Goal: Task Accomplishment & Management: Use online tool/utility

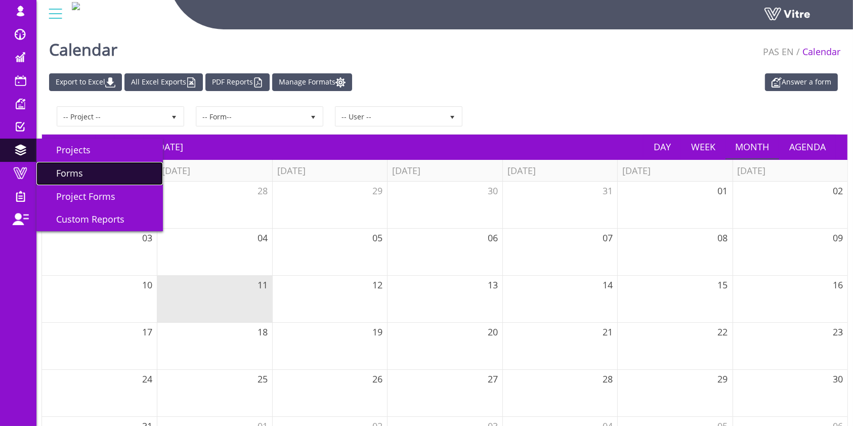
click at [69, 172] on span "Forms" at bounding box center [63, 173] width 39 height 12
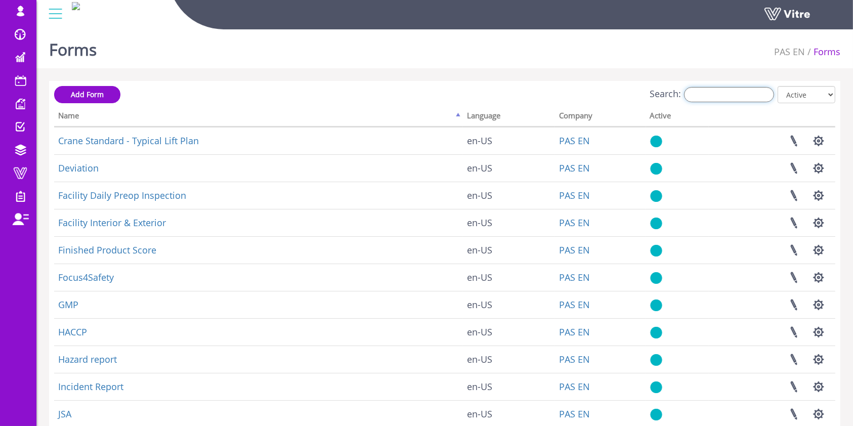
click at [725, 99] on input "Search:" at bounding box center [729, 94] width 90 height 15
type input "י"
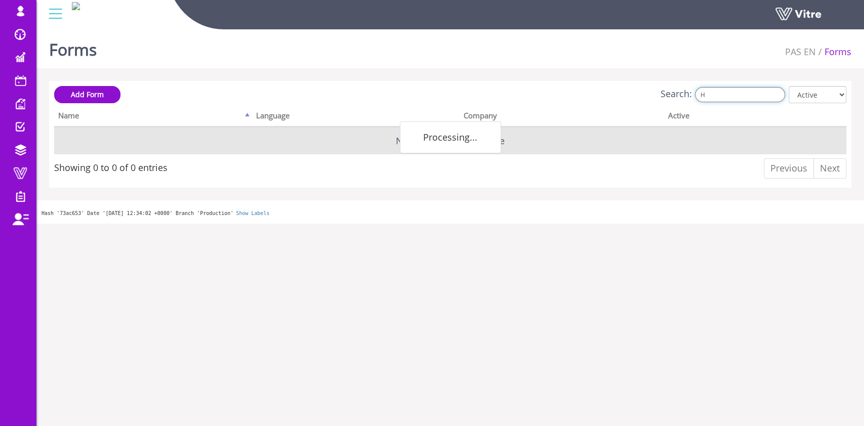
type input "HA"
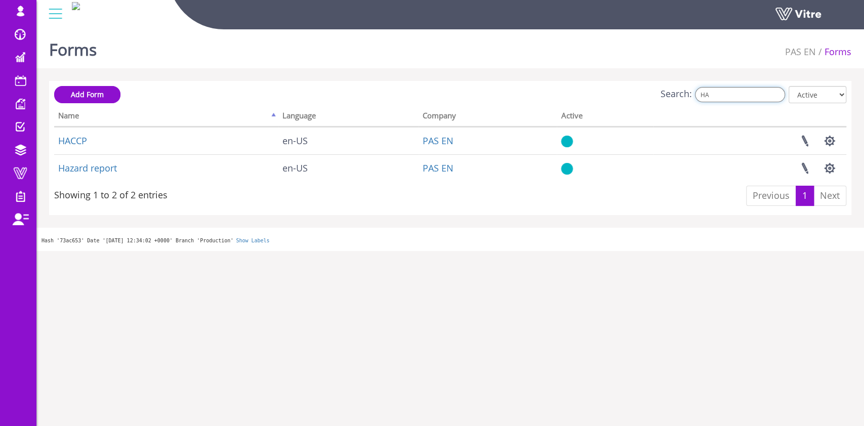
click at [715, 93] on input "HA" at bounding box center [740, 94] width 90 height 15
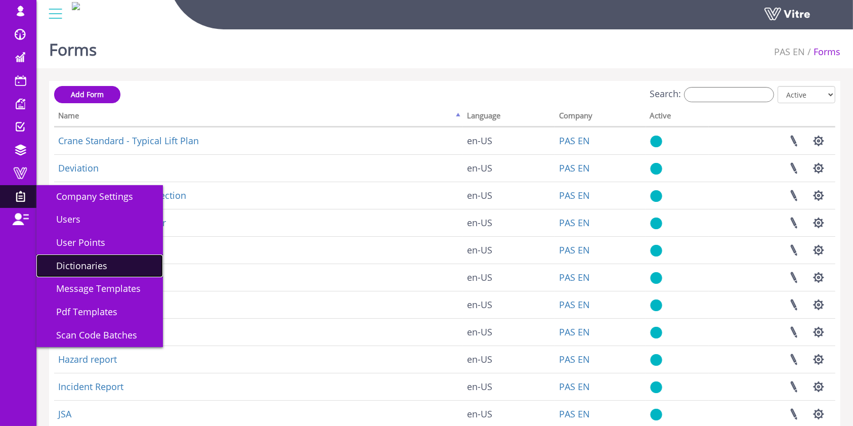
click at [79, 262] on span "Dictionaries" at bounding box center [75, 266] width 63 height 12
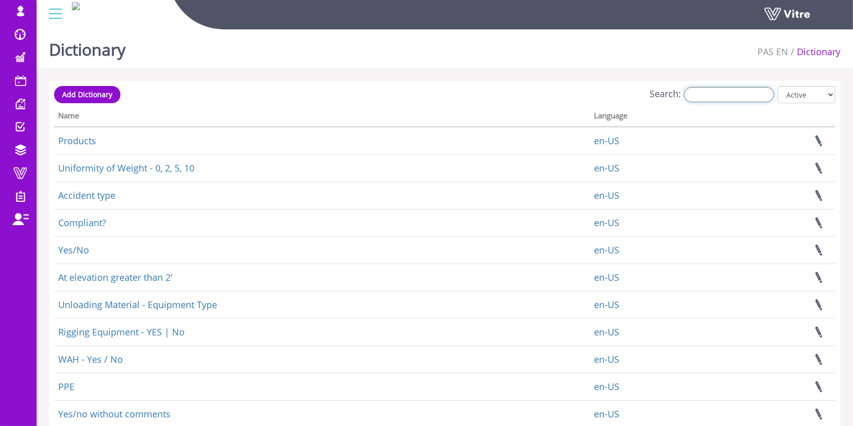
click at [720, 89] on input "Search:" at bounding box center [729, 94] width 90 height 15
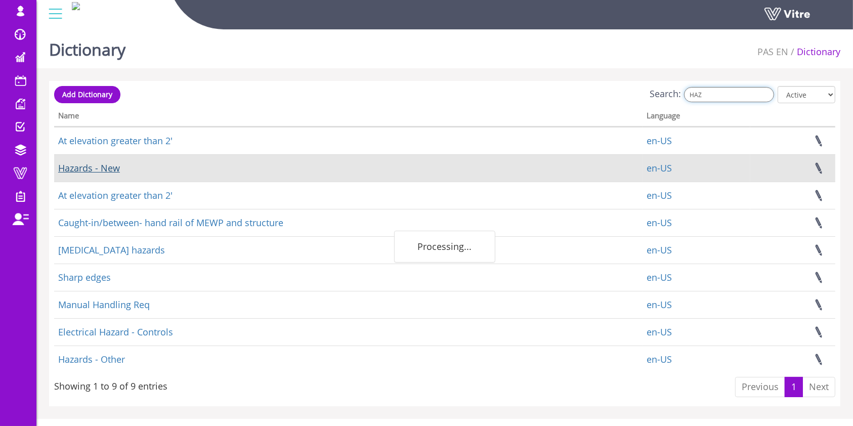
type input "HAZ"
click at [84, 164] on link "Hazards - New" at bounding box center [89, 168] width 62 height 12
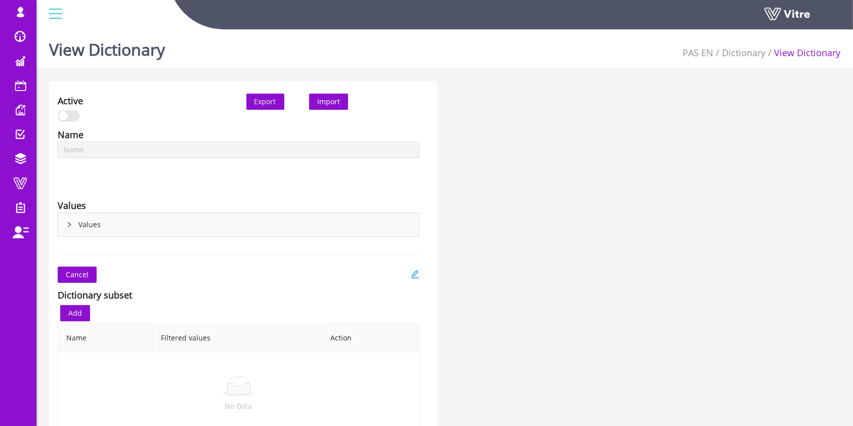
type input "Hazards - New"
click at [417, 270] on icon "edit" at bounding box center [414, 274] width 9 height 9
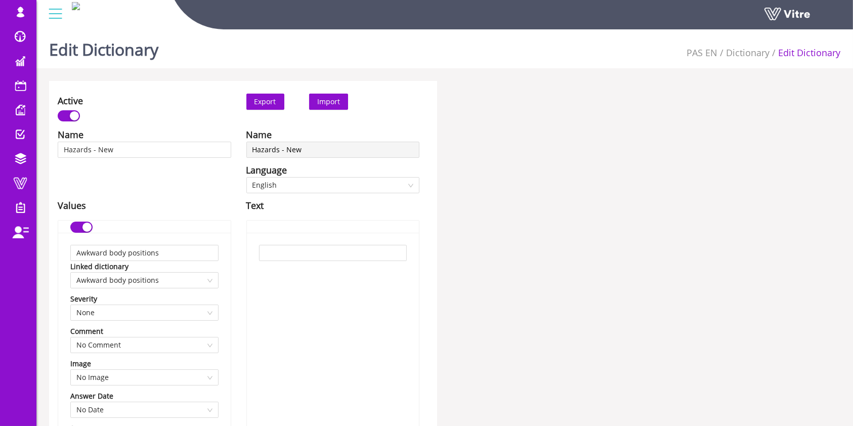
type input "Hazards - New"
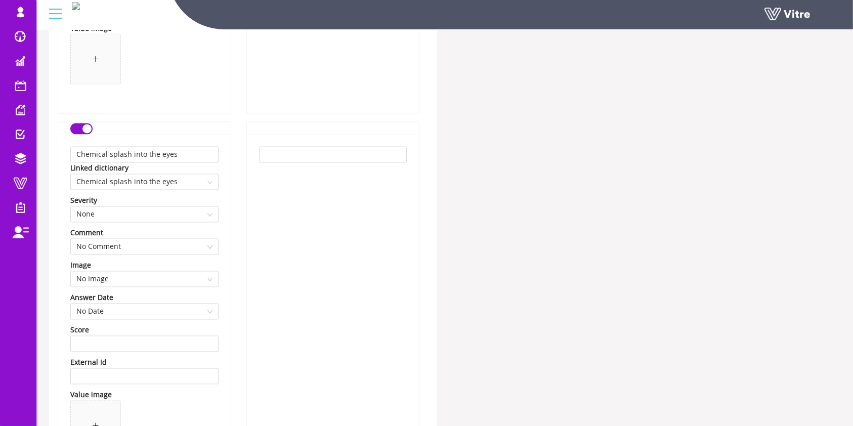
scroll to position [21036, 0]
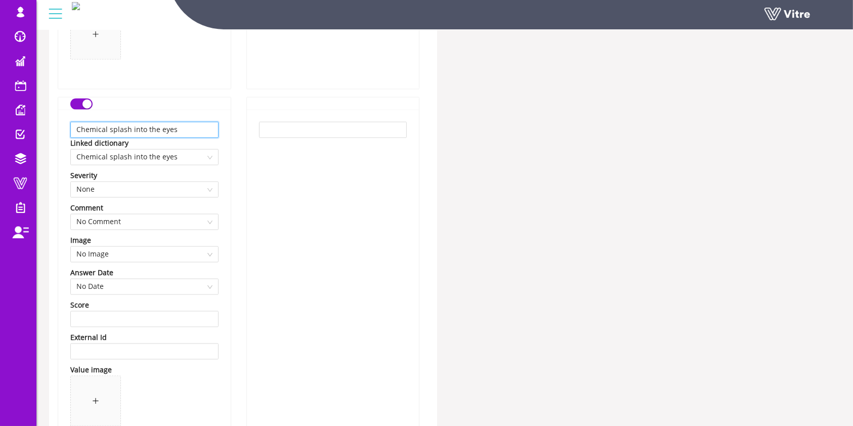
click at [138, 123] on input "Chemical splash into the eyes" at bounding box center [144, 130] width 148 height 16
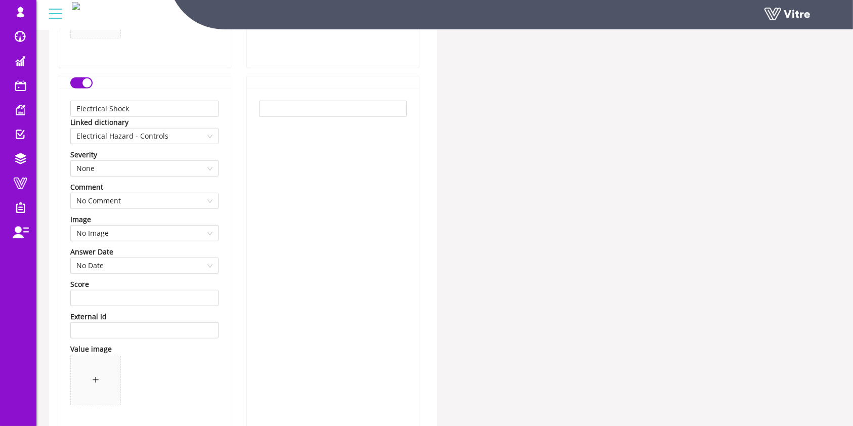
scroll to position [19956, 0]
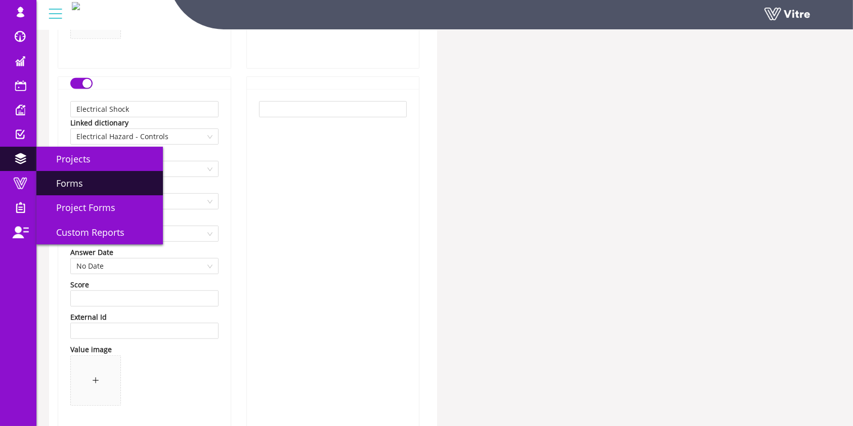
click at [57, 179] on span "Forms" at bounding box center [63, 183] width 39 height 12
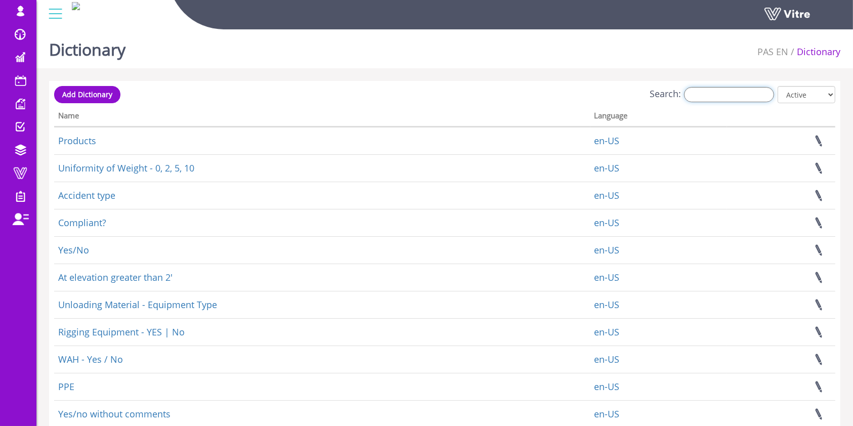
click at [731, 94] on input "Search:" at bounding box center [729, 94] width 90 height 15
paste input "Chemical splash into the eyes"
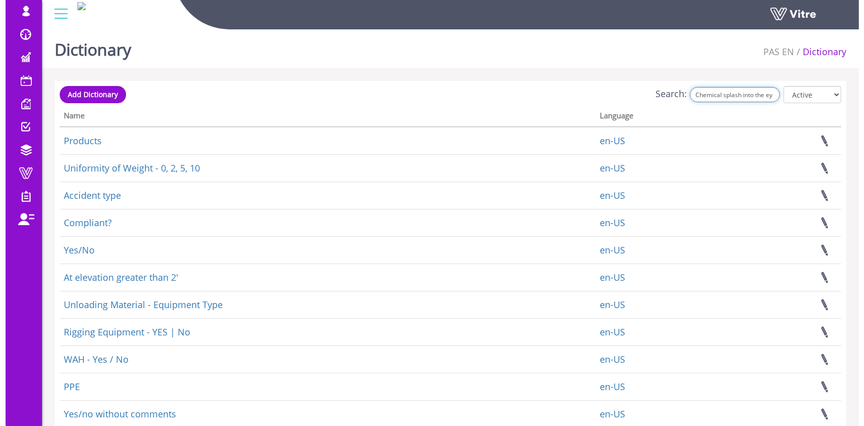
scroll to position [0, 14]
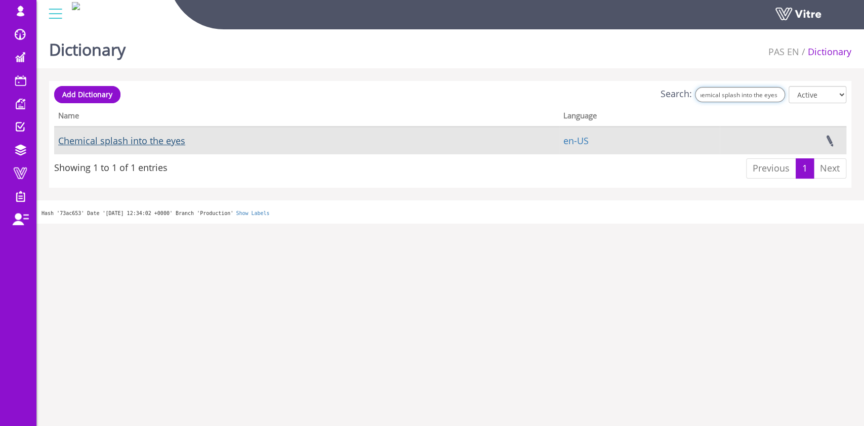
type input "Chemical splash into the eyes"
click at [124, 142] on link "Chemical splash into the eyes" at bounding box center [121, 141] width 127 height 12
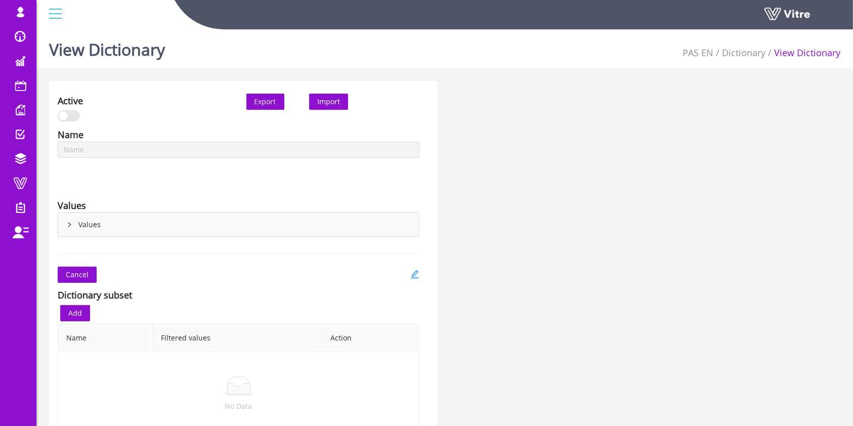
type input "Chemical splash into the eyes"
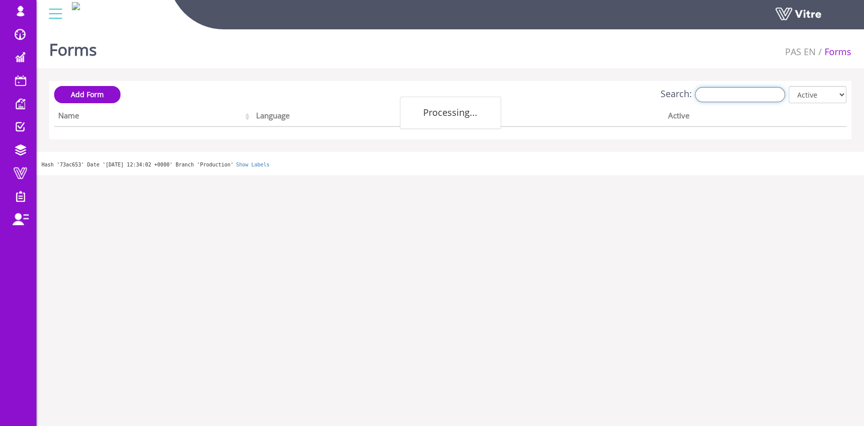
click at [726, 88] on input "Search:" at bounding box center [740, 94] width 90 height 15
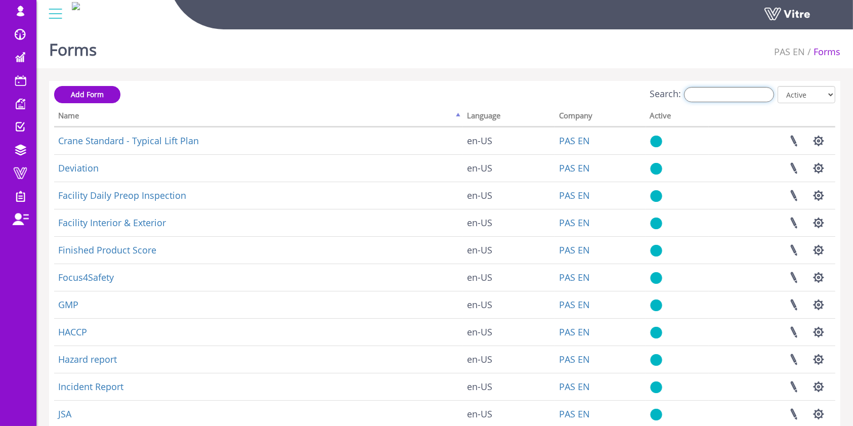
type input "פ"
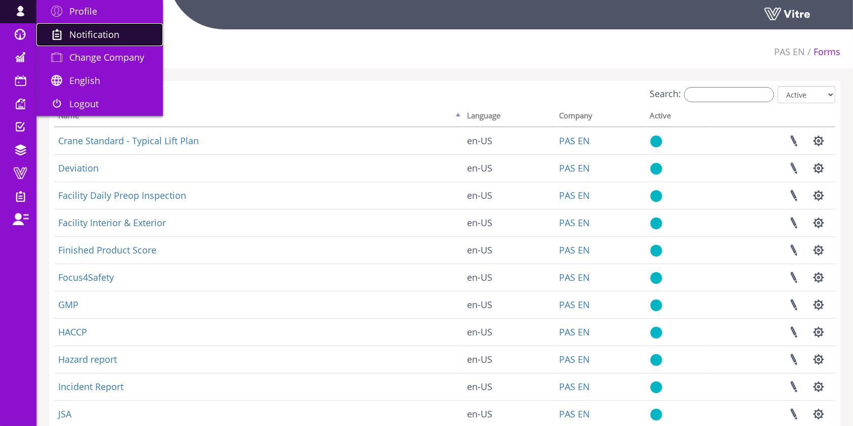
click at [80, 37] on span "Notification" at bounding box center [94, 34] width 50 height 12
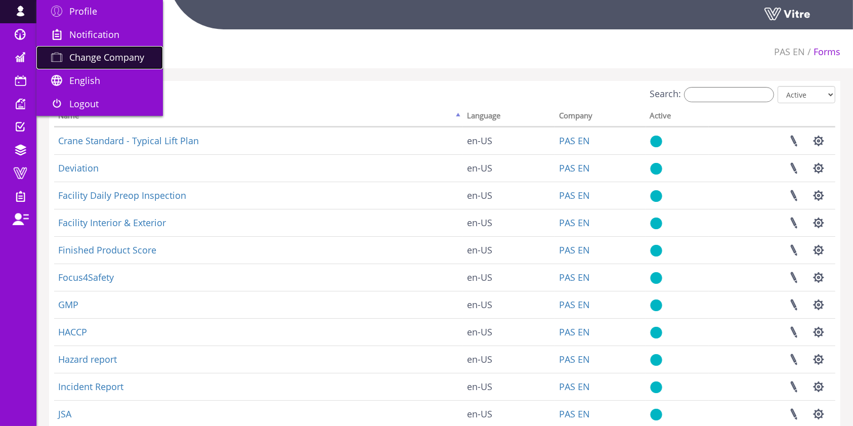
click at [64, 52] on span at bounding box center [56, 57] width 25 height 12
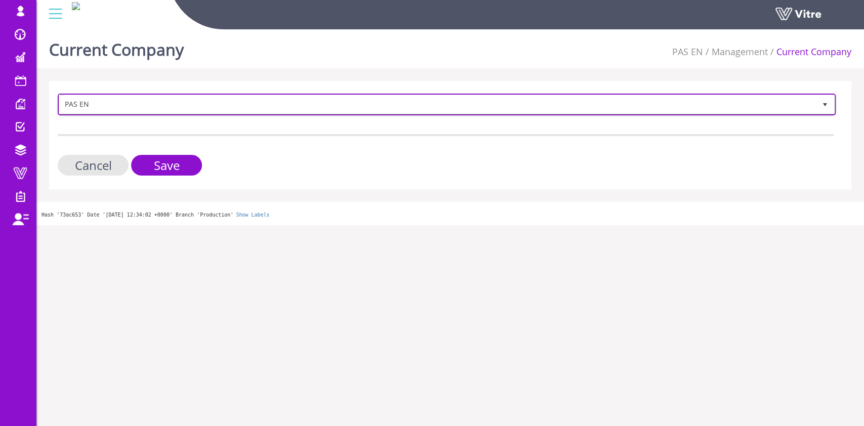
click at [159, 101] on span "PAS EN" at bounding box center [437, 104] width 757 height 18
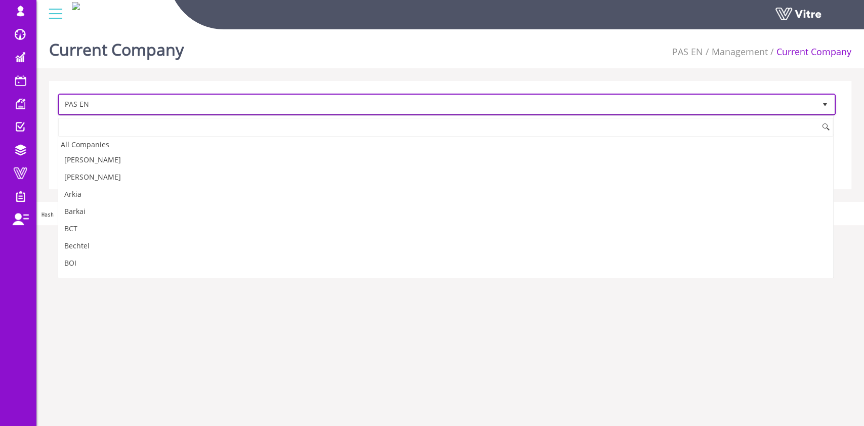
scroll to position [885, 0]
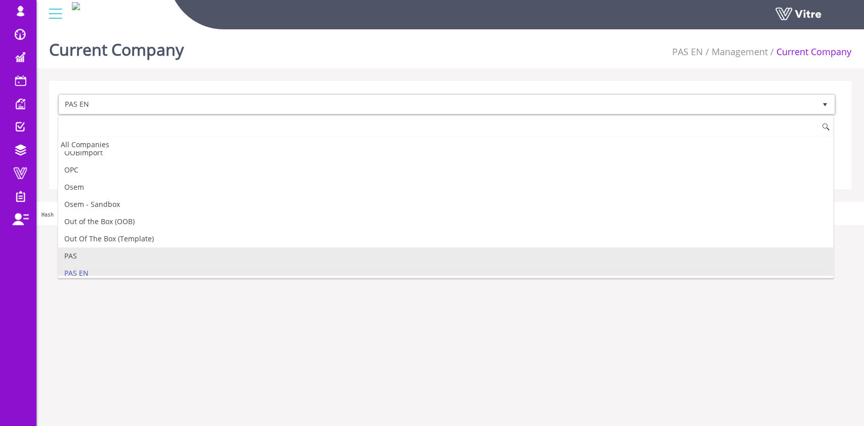
click at [72, 247] on li "PAS" at bounding box center [445, 255] width 775 height 17
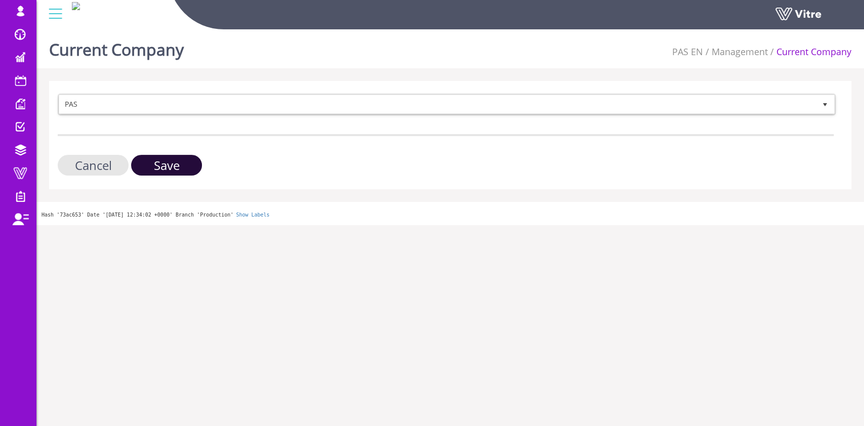
click at [170, 156] on input "Save" at bounding box center [166, 165] width 71 height 21
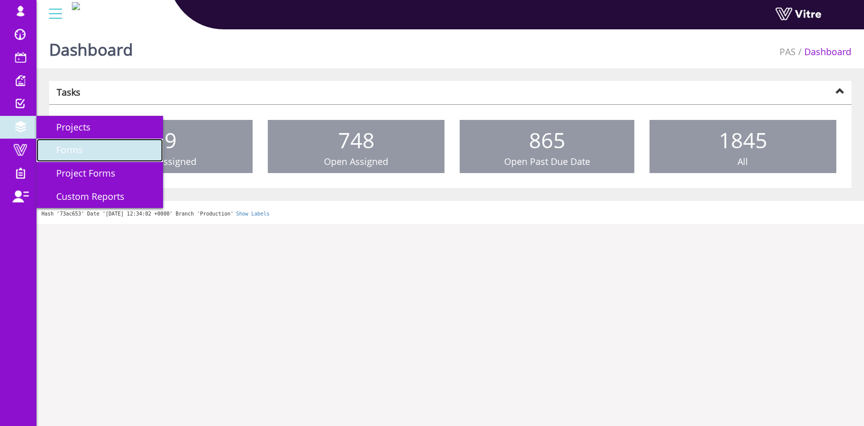
click at [118, 158] on link "Forms" at bounding box center [99, 150] width 127 height 23
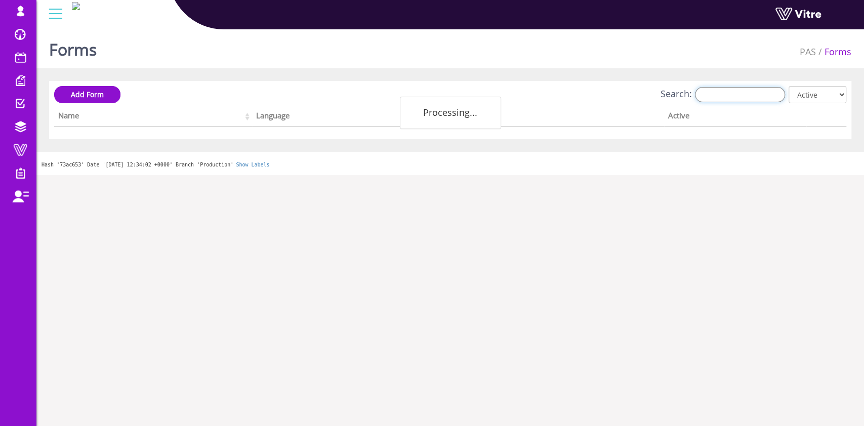
click at [756, 99] on input "Search:" at bounding box center [740, 94] width 90 height 15
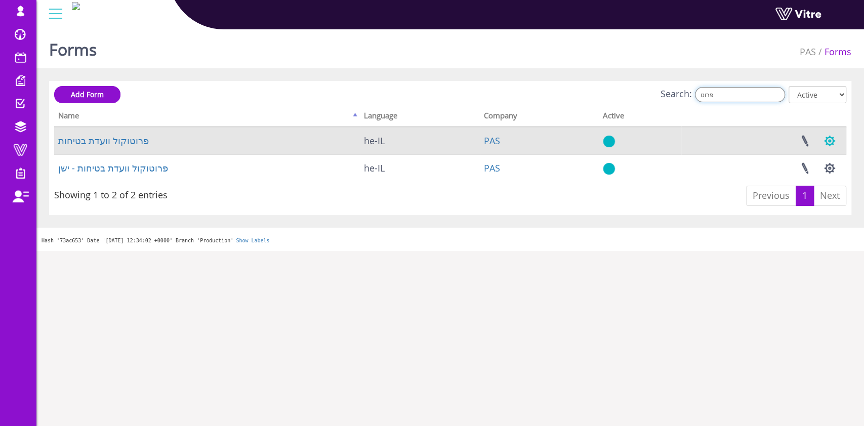
type input "פרוט"
click at [833, 142] on button "button" at bounding box center [829, 141] width 25 height 27
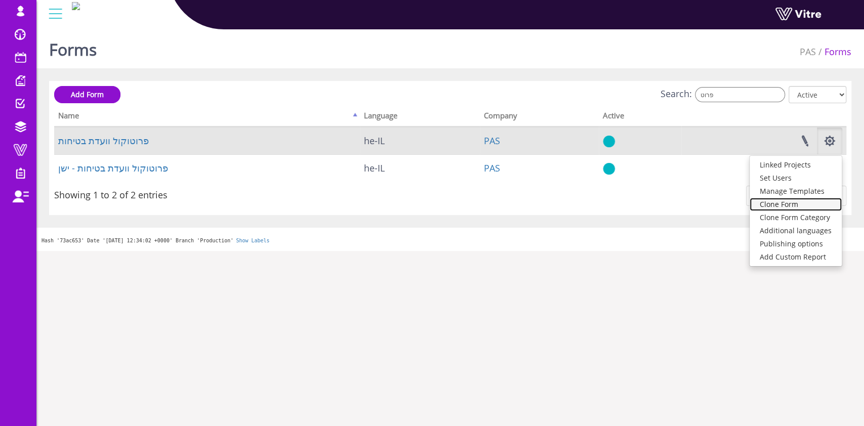
click at [811, 204] on link "Clone Form" at bounding box center [795, 204] width 92 height 13
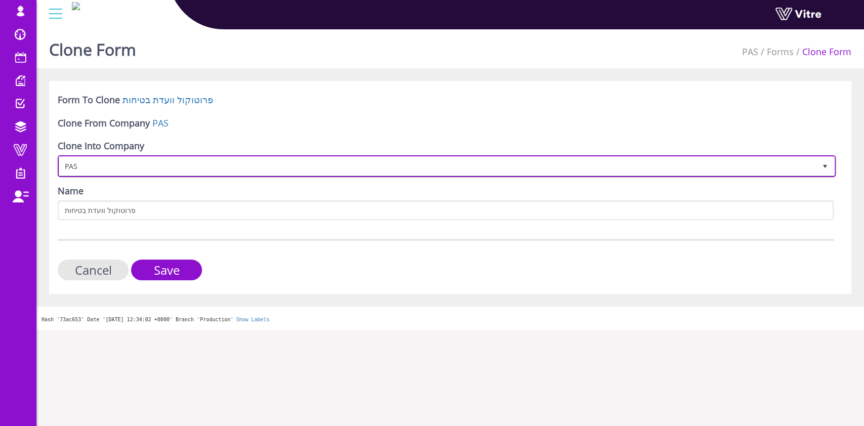
click at [162, 160] on span "PAS" at bounding box center [437, 166] width 757 height 18
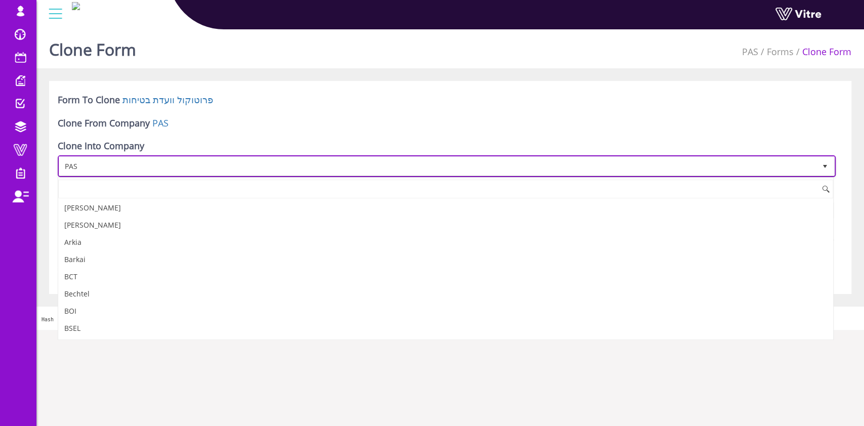
scroll to position [854, 0]
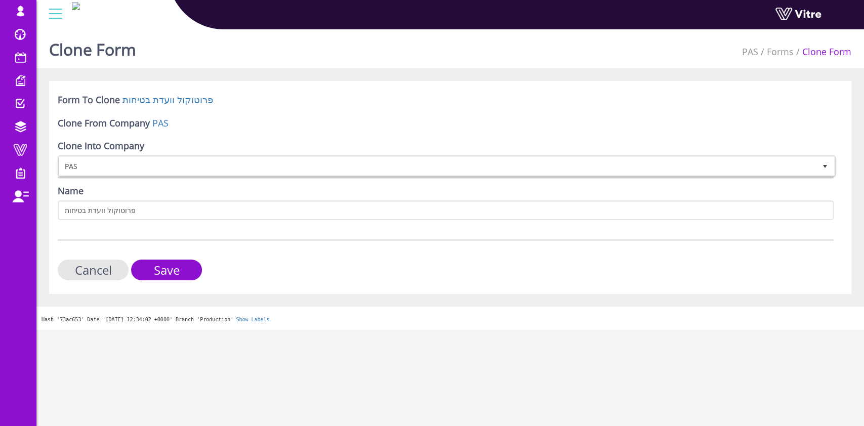
click at [330, 117] on div "Clone From Company PAS" at bounding box center [446, 125] width 776 height 16
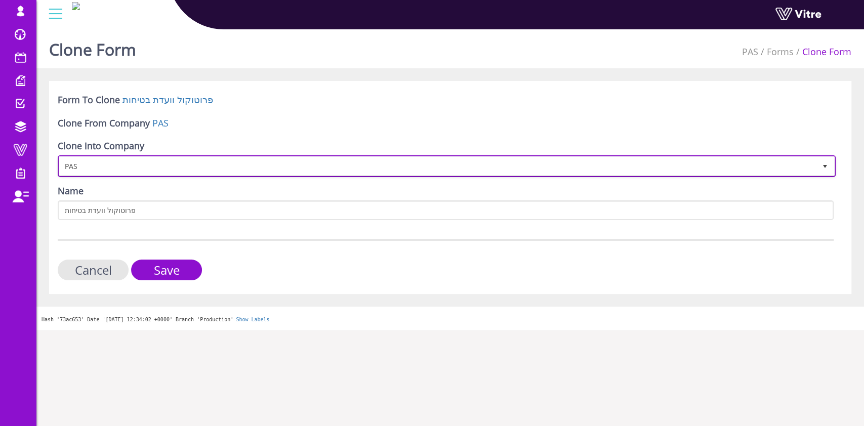
click at [148, 159] on span "PAS" at bounding box center [437, 166] width 757 height 18
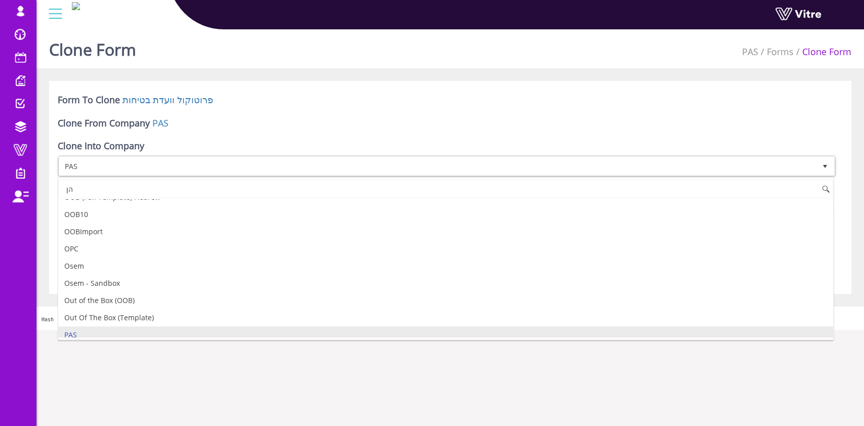
type input "ה"
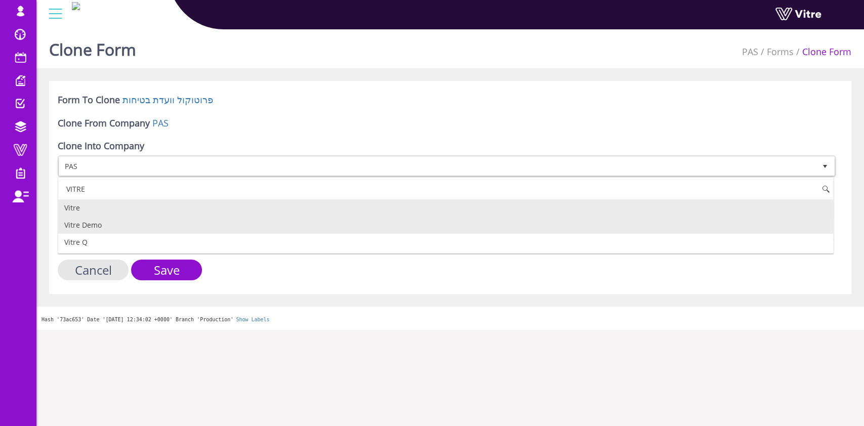
click at [121, 225] on li "Vitre Demo" at bounding box center [445, 225] width 775 height 17
type input "VITRE"
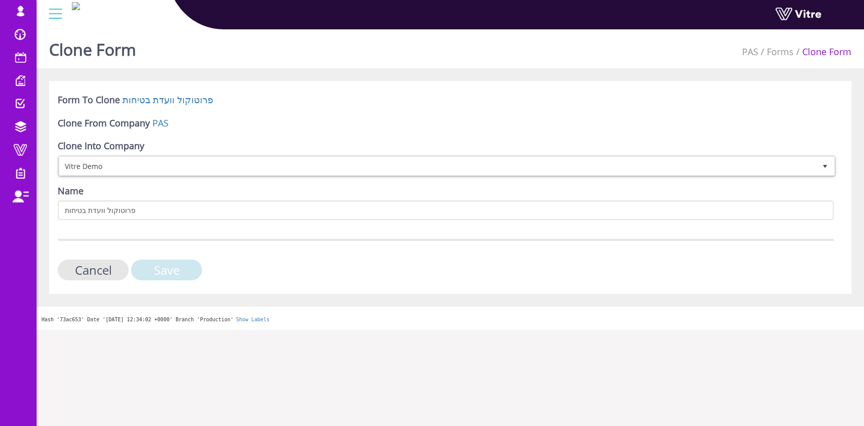
click at [170, 273] on input "Save" at bounding box center [166, 270] width 71 height 21
